Goal: Task Accomplishment & Management: Manage account settings

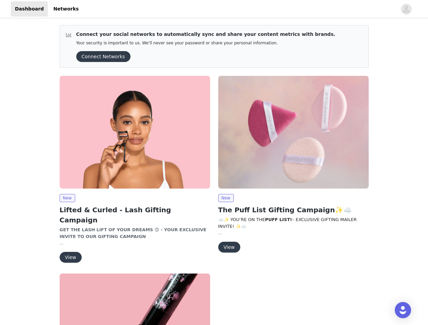
click at [214, 163] on div "New The Puff List Gifting Campaign✨☁️ ☁️✨ YOU’RE ON THE PUFF LIST! – EXCLUSIVE …" at bounding box center [293, 166] width 159 height 188
click at [214, 9] on div at bounding box center [240, 8] width 314 height 15
click at [406, 9] on icon "avatar" at bounding box center [406, 9] width 6 height 11
click at [101, 57] on div "Connect your social networks to automatically sync and share your content metri…" at bounding box center [214, 252] width 428 height 465
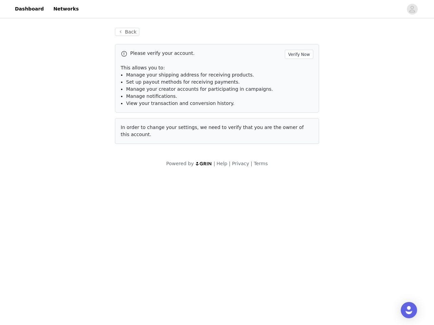
click at [67, 198] on body "Dashboard Networks Back Please verify your account. Verify Now This allows you …" at bounding box center [217, 162] width 434 height 325
